Goal: Task Accomplishment & Management: Use online tool/utility

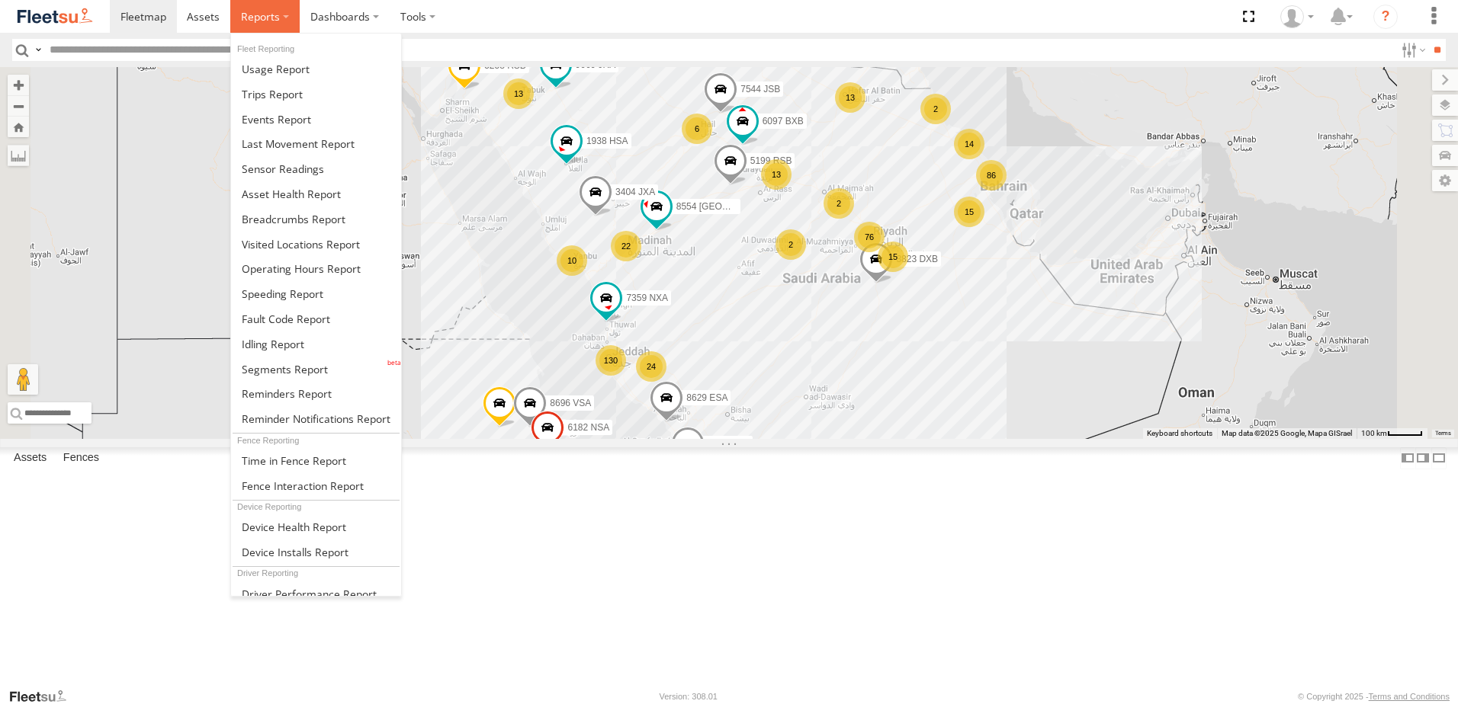
drag, startPoint x: 267, startPoint y: 16, endPoint x: 252, endPoint y: 43, distance: 30.4
click at [267, 16] on span at bounding box center [260, 16] width 39 height 14
click at [278, 120] on span at bounding box center [276, 119] width 69 height 14
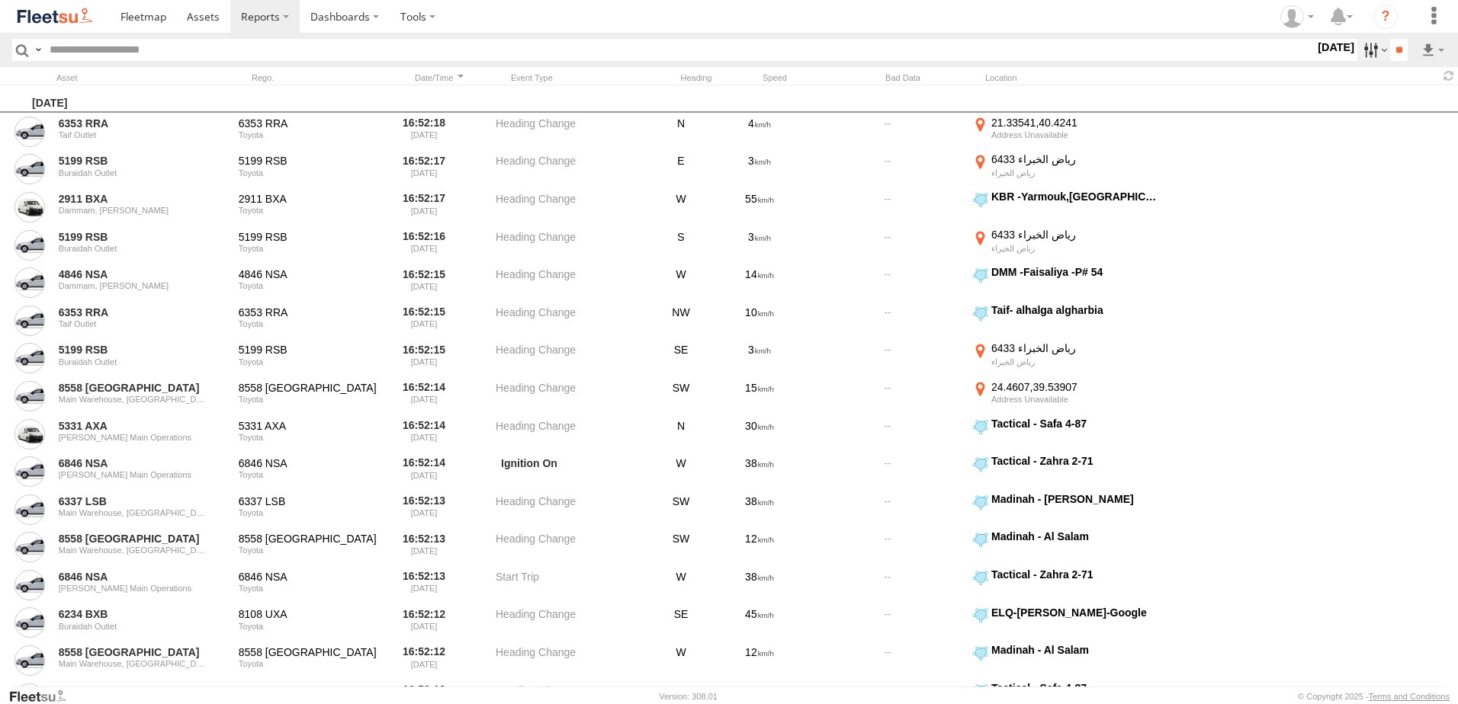
click at [1368, 47] on label at bounding box center [1373, 50] width 33 height 22
click at [0, 0] on div "GOV RUH" at bounding box center [0, 0] width 0 height 0
click at [0, 0] on span "GOV RUH" at bounding box center [0, 0] width 0 height 0
click at [0, 0] on span "[PERSON_NAME]" at bounding box center [0, 0] width 0 height 0
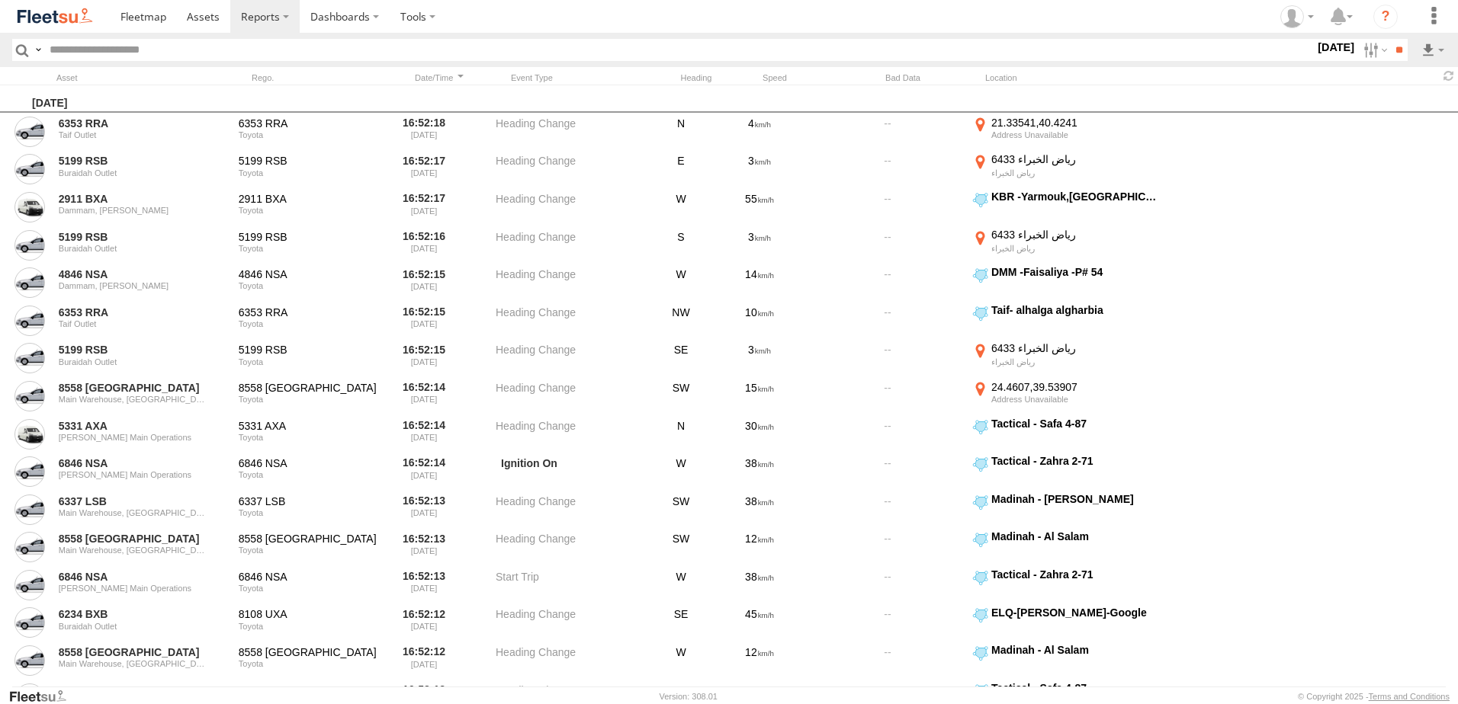
click at [0, 0] on span "[PERSON_NAME]" at bounding box center [0, 0] width 0 height 0
click at [0, 0] on span "Riyadh main operations" at bounding box center [0, 0] width 0 height 0
click at [1404, 47] on input "**" at bounding box center [1399, 50] width 18 height 22
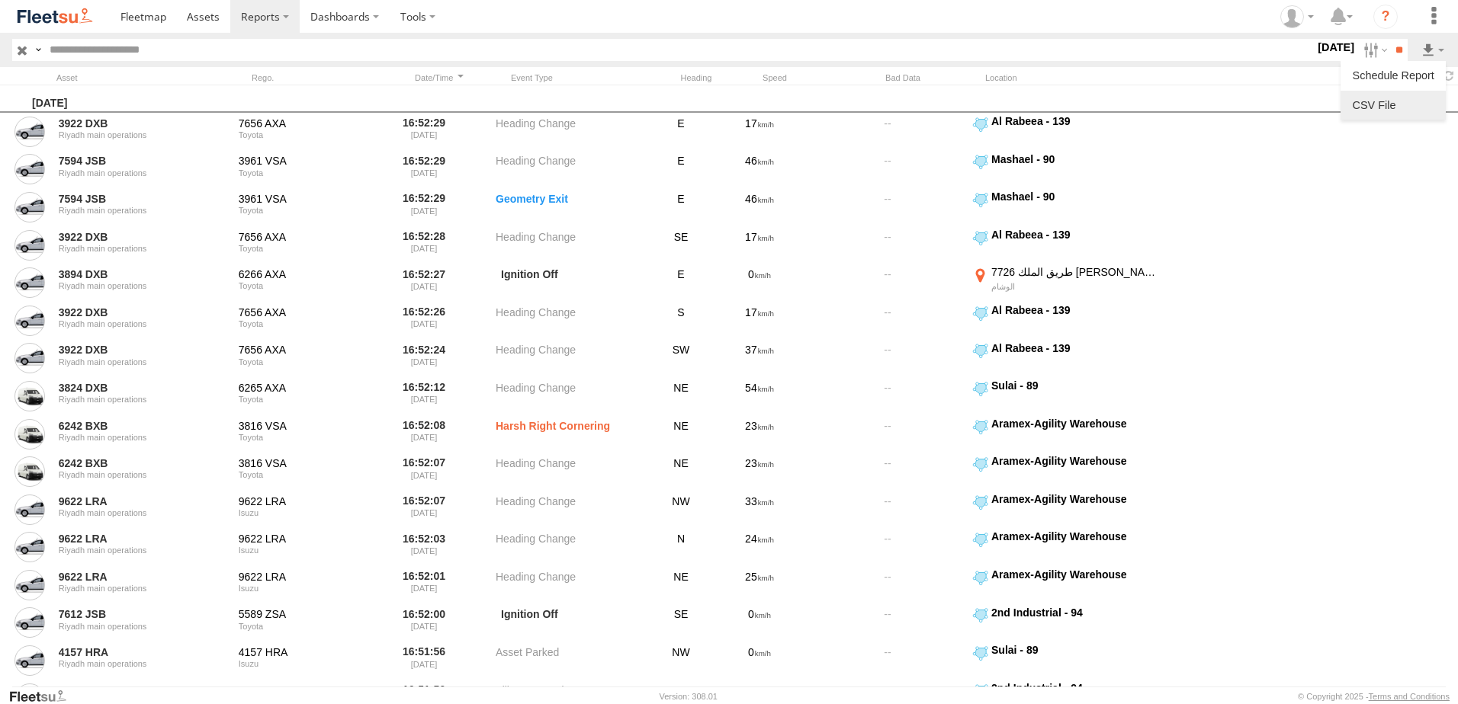
click at [1385, 99] on link at bounding box center [1392, 105] width 93 height 23
